Goal: Browse casually

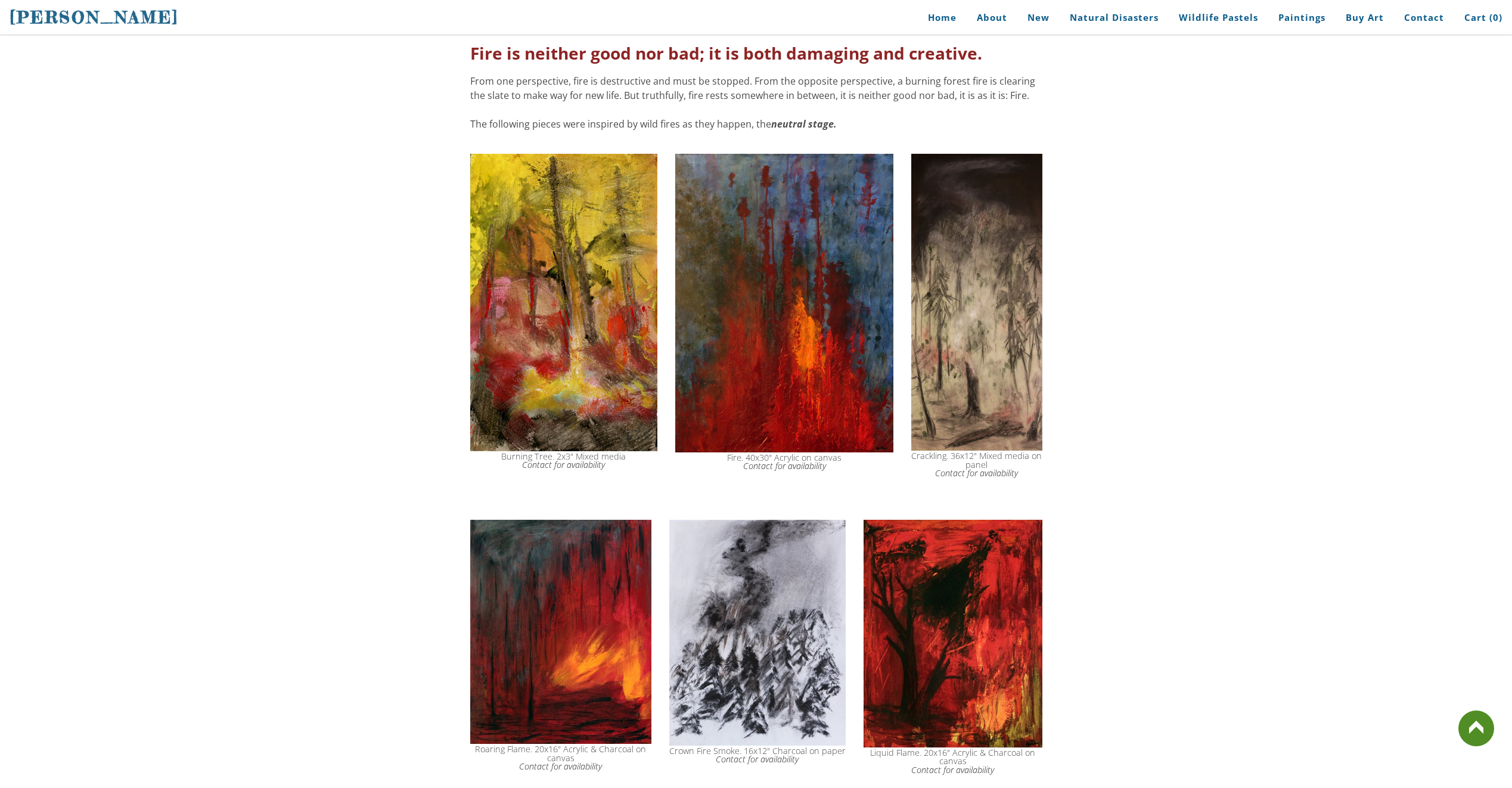
drag, startPoint x: 244, startPoint y: 709, endPoint x: 308, endPoint y: 620, distance: 109.6
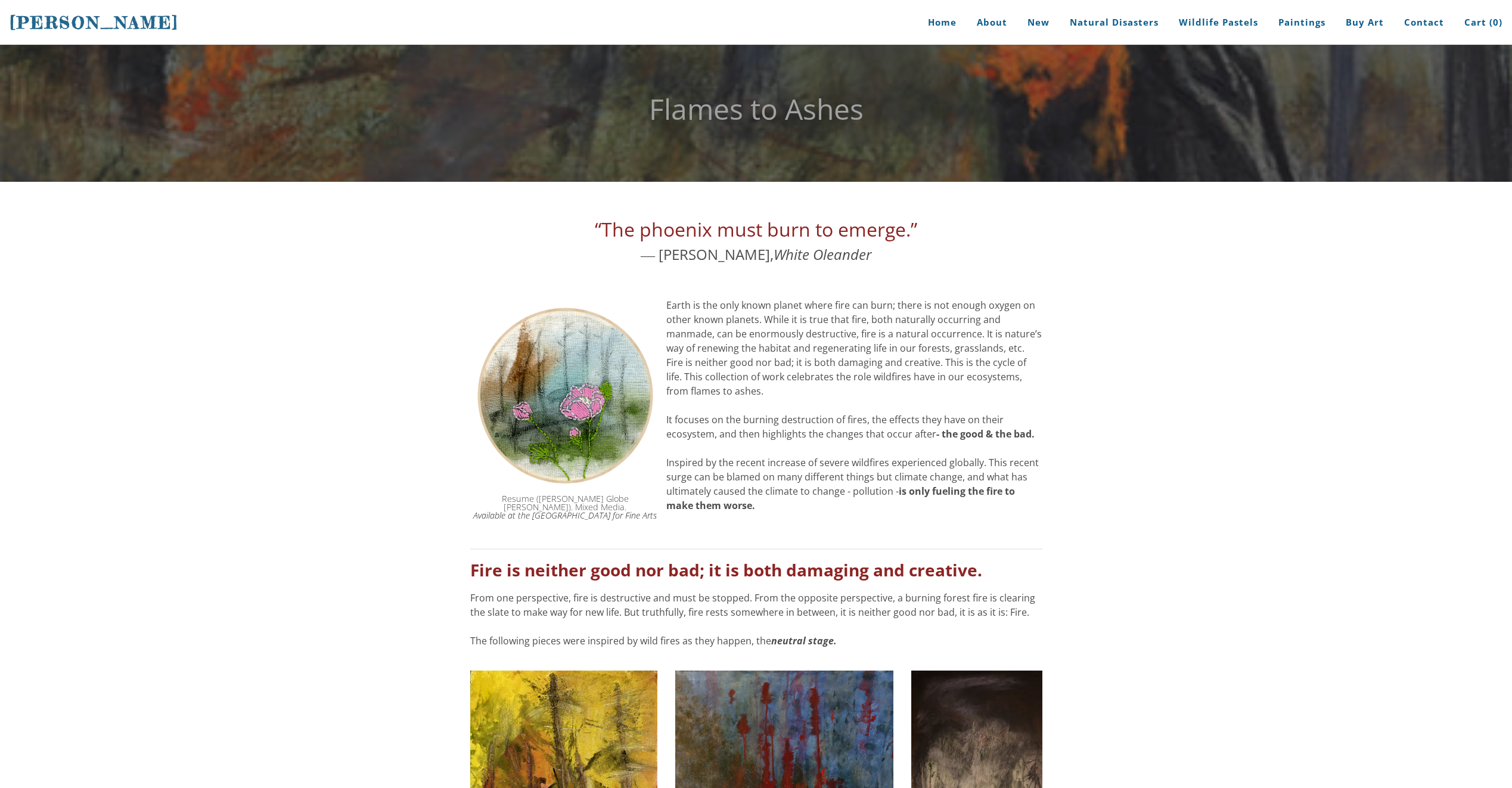
drag, startPoint x: 311, startPoint y: 614, endPoint x: 90, endPoint y: 482, distance: 257.4
drag, startPoint x: 680, startPoint y: 255, endPoint x: 688, endPoint y: 259, distance: 8.9
click at [688, 259] on font "“The phoenix must burn to emerge.” ― Janet Fitch," at bounding box center [756, 242] width 323 height 43
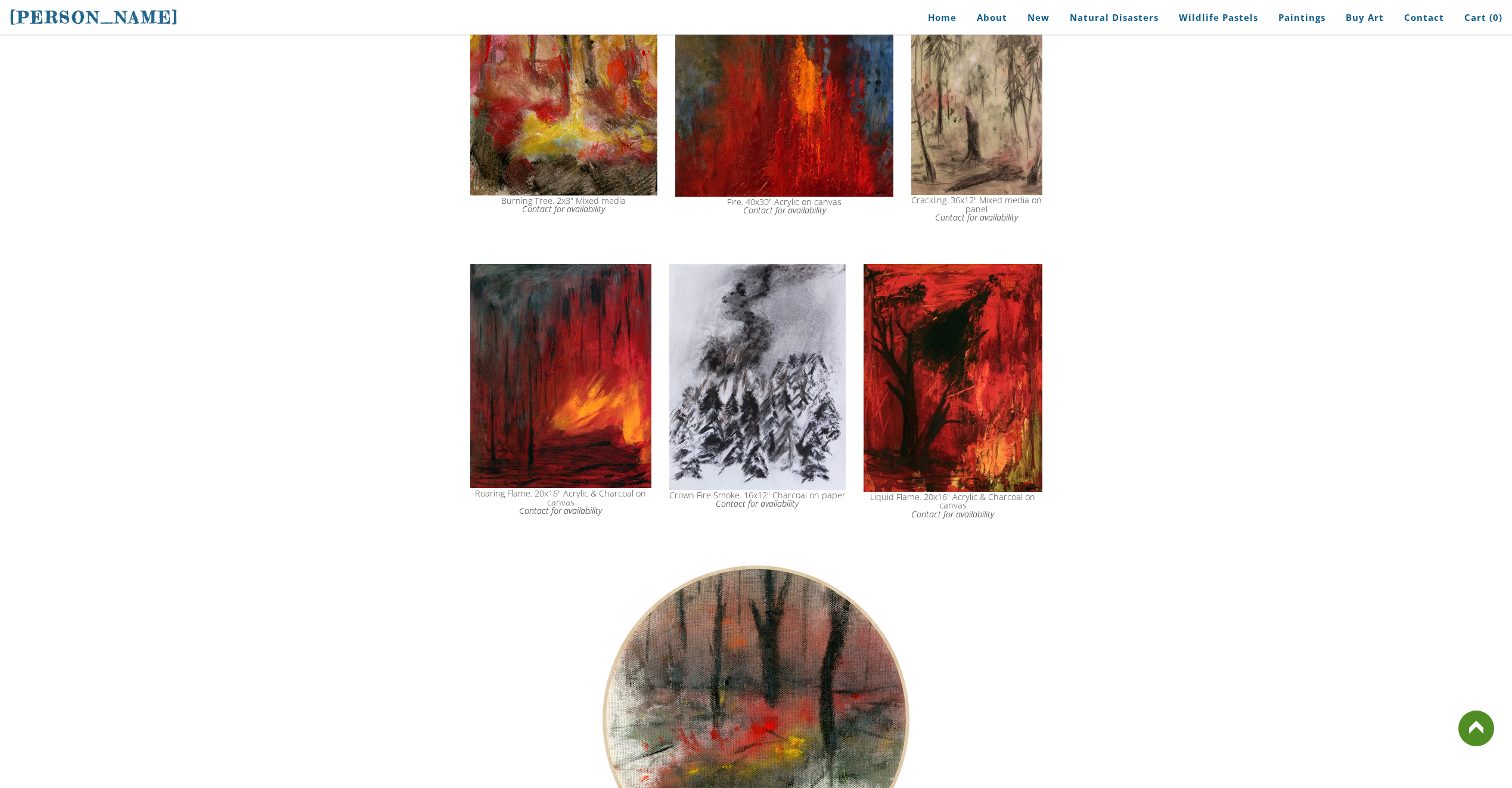
scroll to position [774, 0]
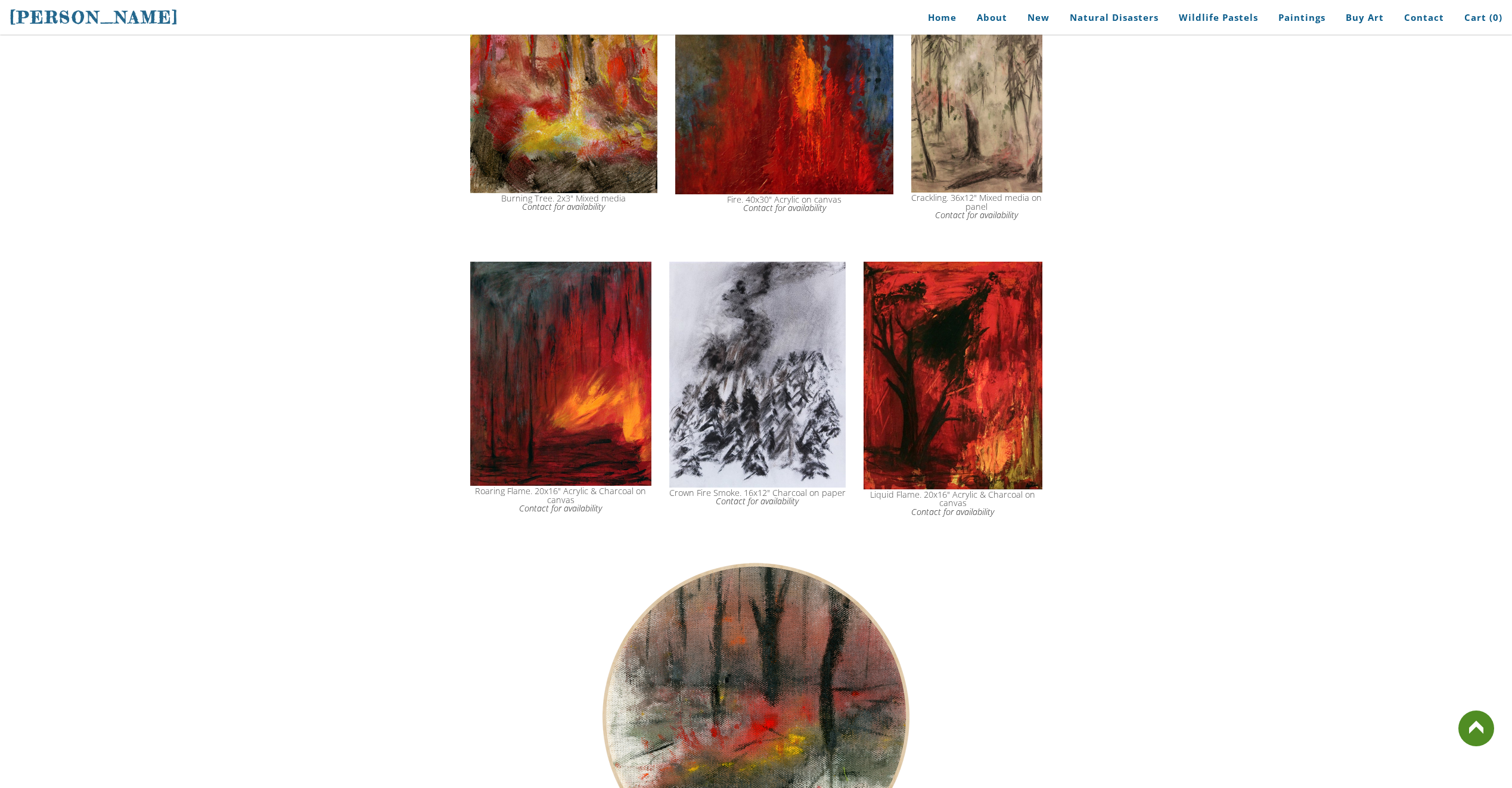
drag, startPoint x: 720, startPoint y: 563, endPoint x: 193, endPoint y: 545, distance: 527.3
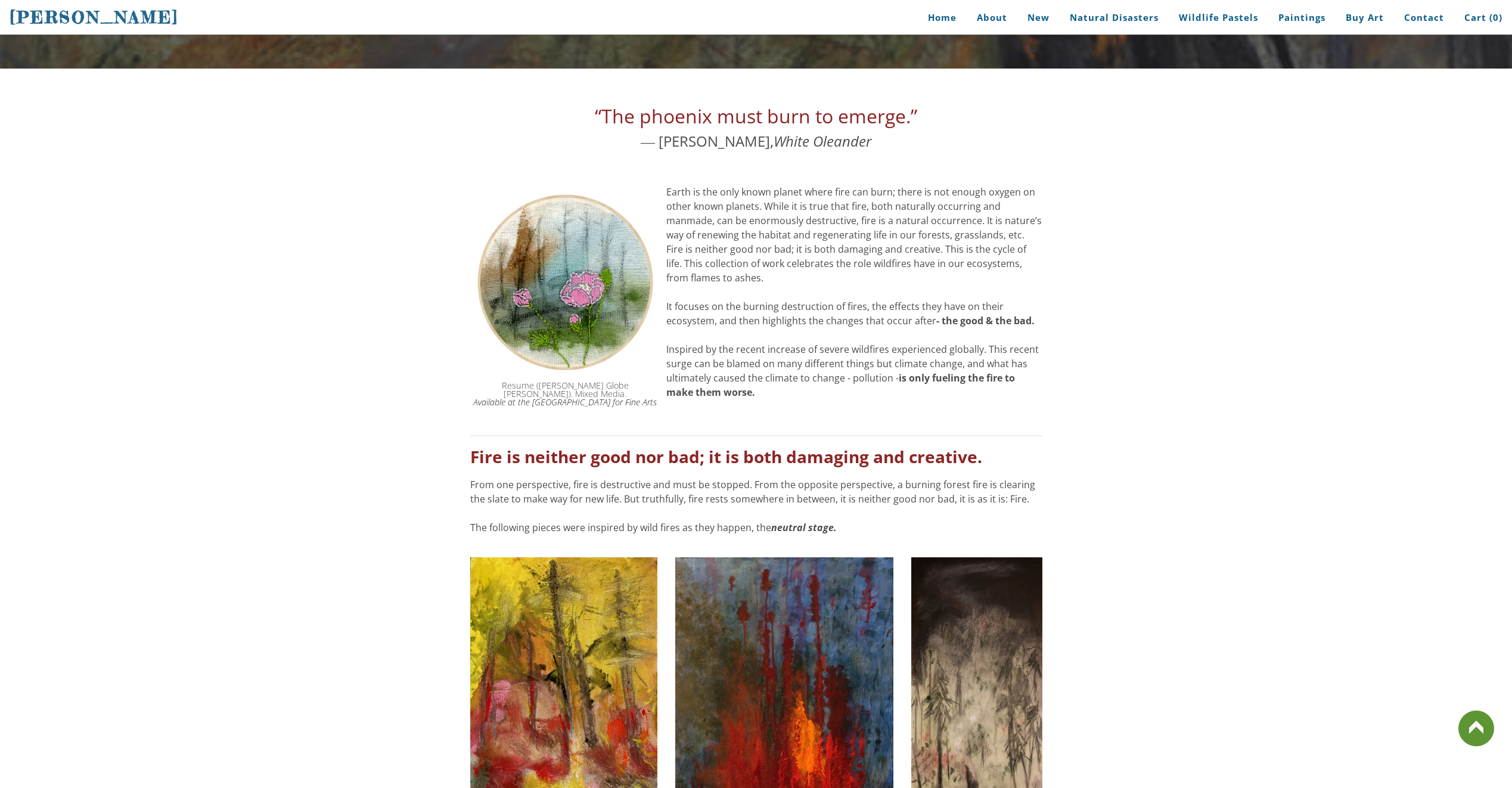
scroll to position [60, 0]
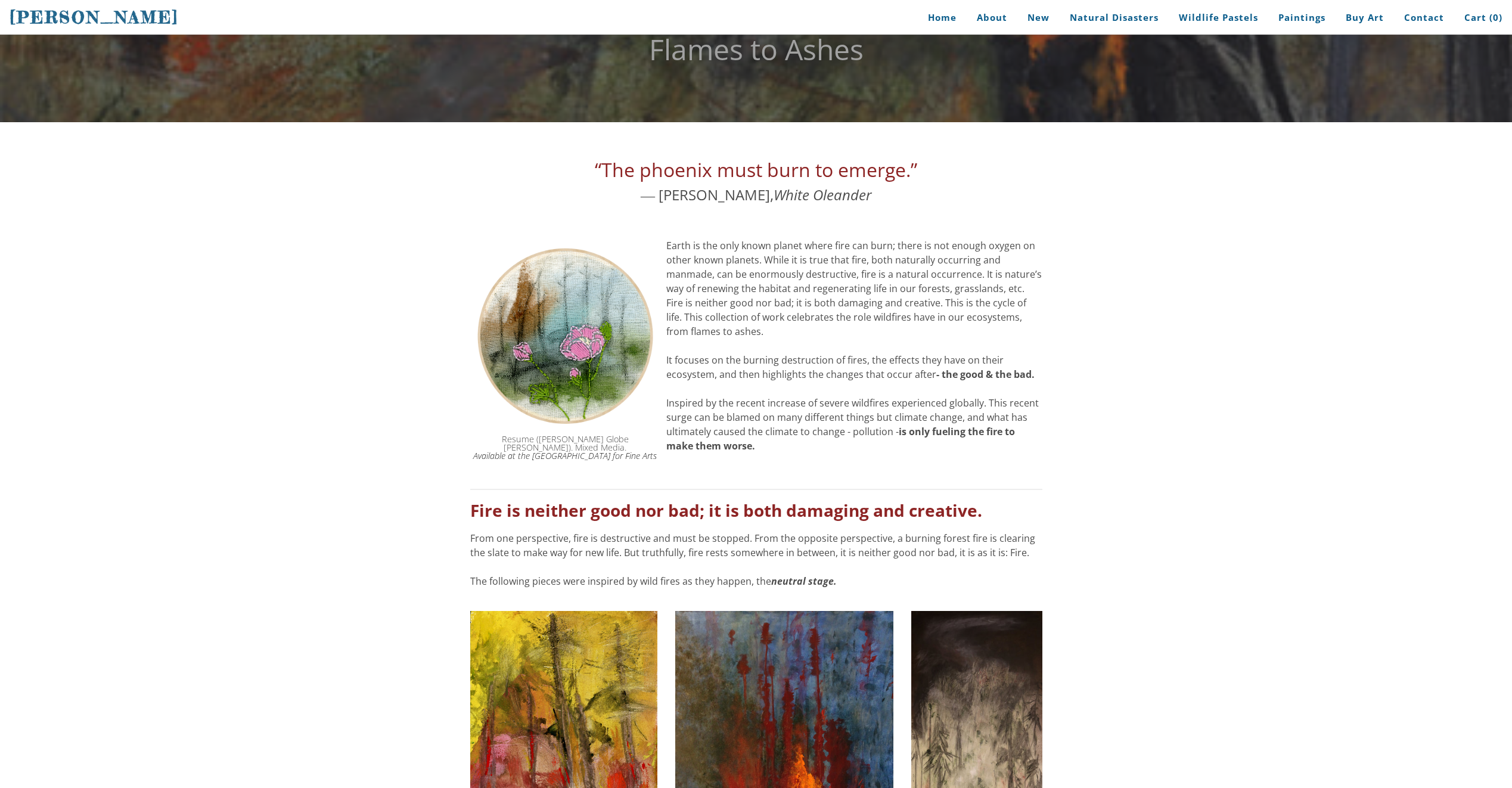
drag, startPoint x: 219, startPoint y: 547, endPoint x: 203, endPoint y: 529, distance: 24.1
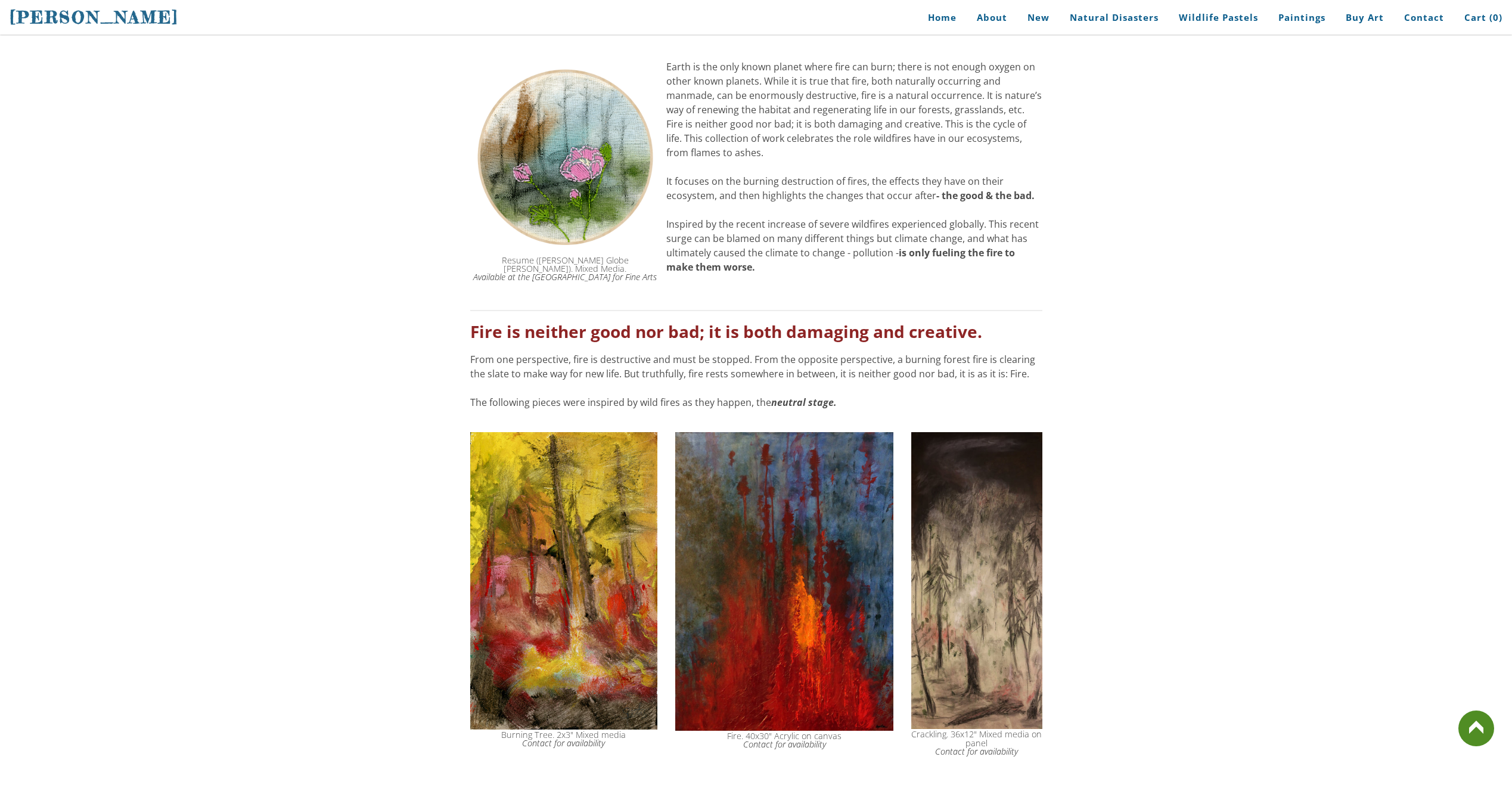
scroll to position [0, 0]
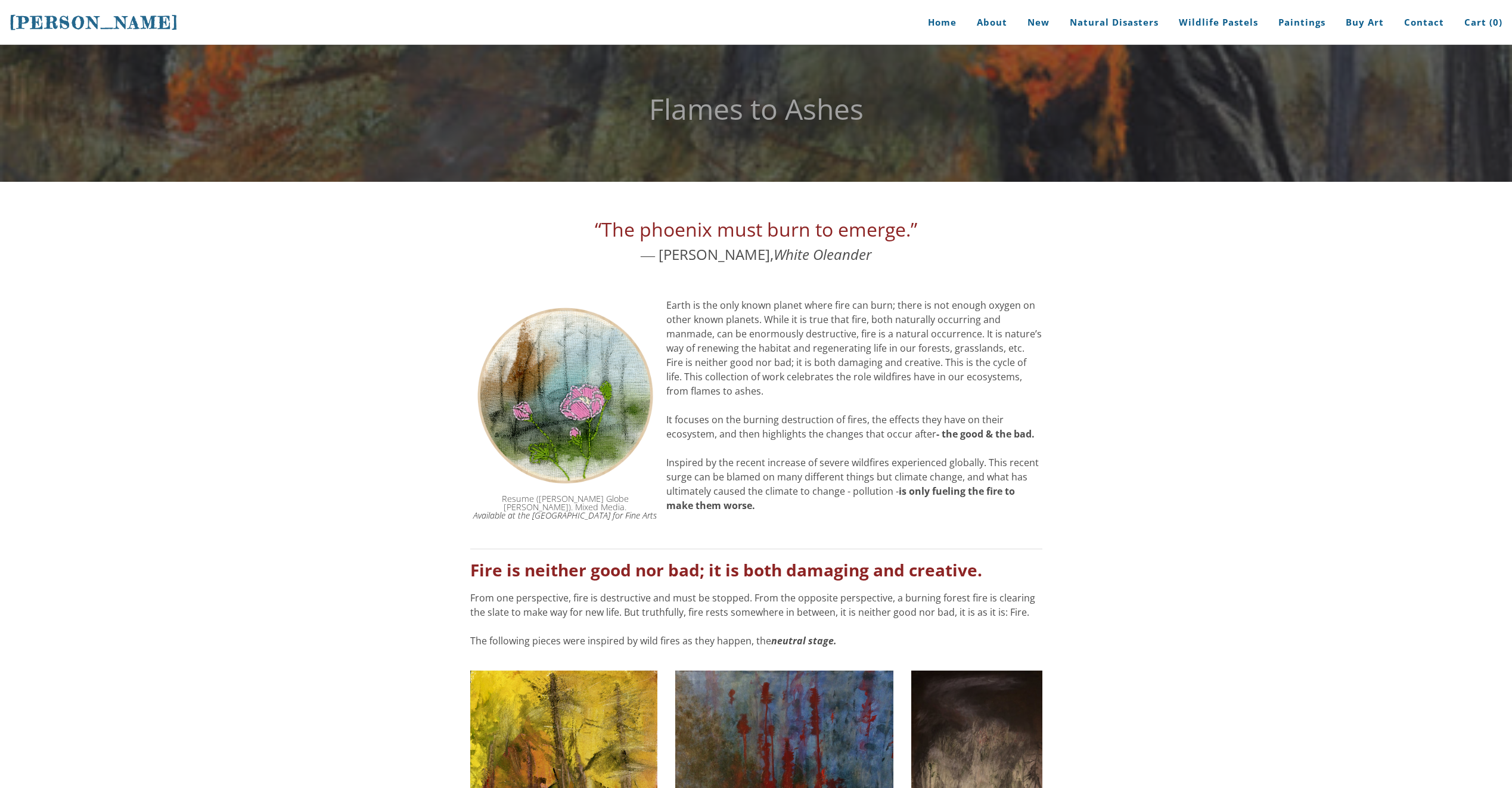
drag, startPoint x: 745, startPoint y: 250, endPoint x: 644, endPoint y: 255, distance: 101.1
click at [644, 255] on div "“The phoenix must burn to emerge.” ― Janet Fitch, White Oleander" at bounding box center [756, 240] width 572 height 50
click at [114, 17] on span "[PERSON_NAME]" at bounding box center [94, 22] width 169 height 20
